Goal: Navigation & Orientation: Find specific page/section

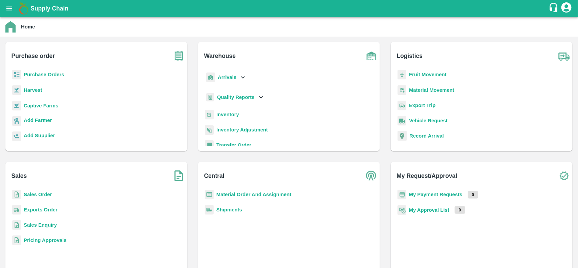
click at [31, 192] on b "Sales Order" at bounding box center [38, 194] width 28 height 5
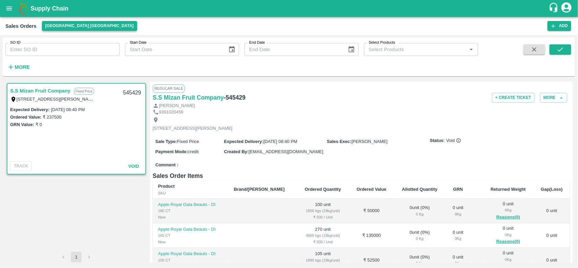
click at [58, 26] on button "[GEOGRAPHIC_DATA] [GEOGRAPHIC_DATA]" at bounding box center [89, 26] width 95 height 10
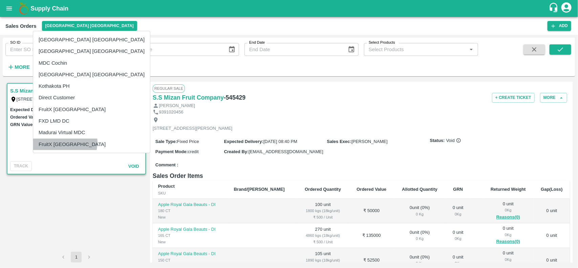
click at [65, 142] on li "FruitX [GEOGRAPHIC_DATA]" at bounding box center [91, 145] width 117 height 12
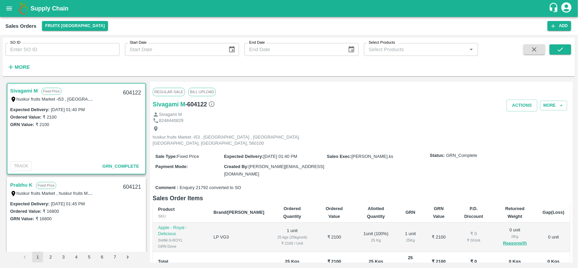
click at [21, 184] on link "Prabhu K" at bounding box center [21, 185] width 22 height 9
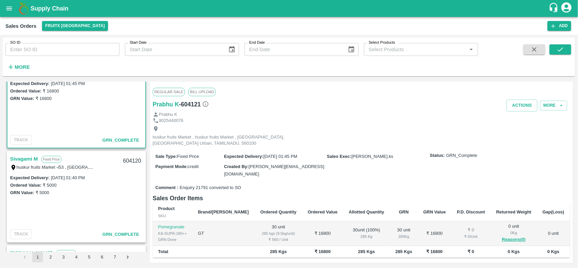
scroll to position [121, 0]
click at [24, 154] on link "Sivagami M" at bounding box center [24, 158] width 28 height 9
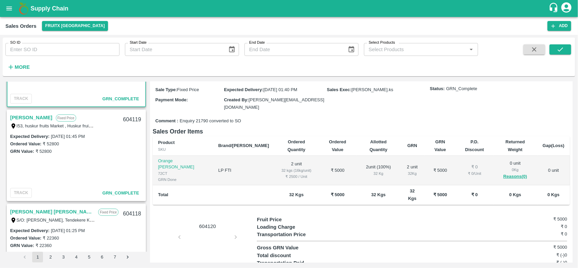
scroll to position [256, 0]
click at [19, 116] on link "Masilamani" at bounding box center [31, 117] width 42 height 9
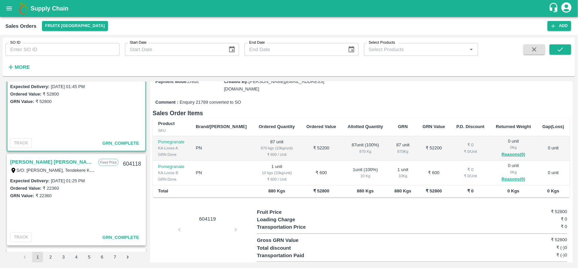
scroll to position [306, 0]
click at [18, 159] on link "Sharath Kumar H M" at bounding box center [52, 161] width 85 height 9
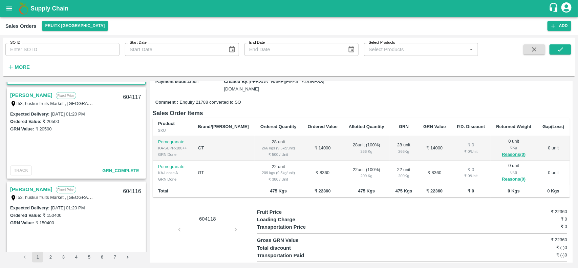
scroll to position [467, 0]
click at [29, 94] on link "Azeem Ahmed J" at bounding box center [31, 94] width 42 height 9
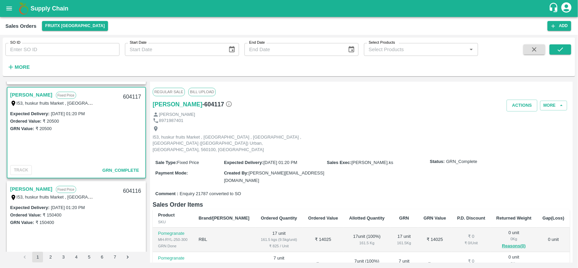
scroll to position [91, 0]
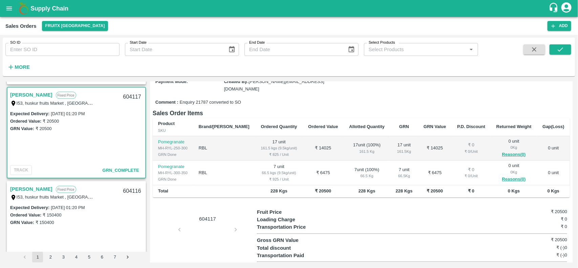
click at [25, 189] on link "Azeem Ahmed J" at bounding box center [31, 189] width 42 height 9
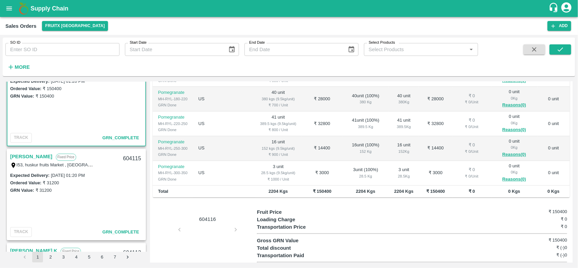
scroll to position [594, 0]
click at [25, 153] on link "Azeem Ahmed J" at bounding box center [31, 156] width 42 height 9
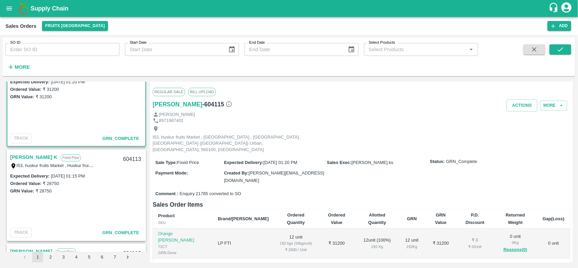
click at [24, 157] on link "[PERSON_NAME] K" at bounding box center [33, 157] width 47 height 9
click at [26, 247] on link "Vijayakumar" at bounding box center [31, 251] width 42 height 9
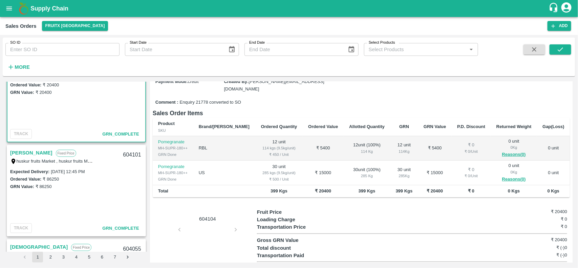
scroll to position [1352, 0]
click at [27, 149] on link "[PERSON_NAME]" at bounding box center [31, 151] width 42 height 9
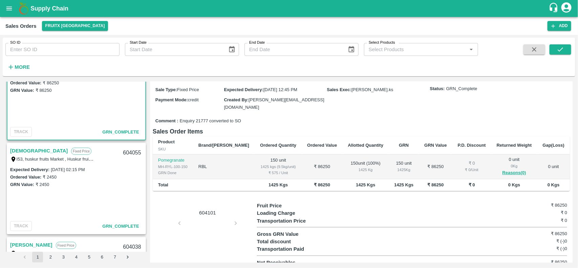
scroll to position [1447, 0]
